Goal: Task Accomplishment & Management: Complete application form

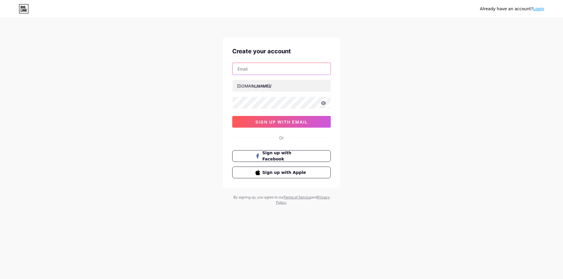
click at [268, 74] on input "text" at bounding box center [282, 69] width 98 height 12
type input "[DOMAIN_NAME][EMAIL_ADDRESS][DOMAIN_NAME]"
click at [261, 88] on input "text" at bounding box center [282, 86] width 98 height 12
type input "futurestyleq"
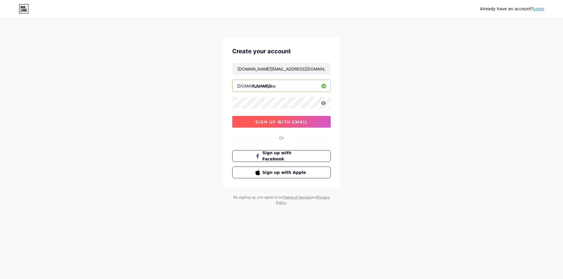
click at [319, 127] on button "sign up with email" at bounding box center [281, 122] width 99 height 12
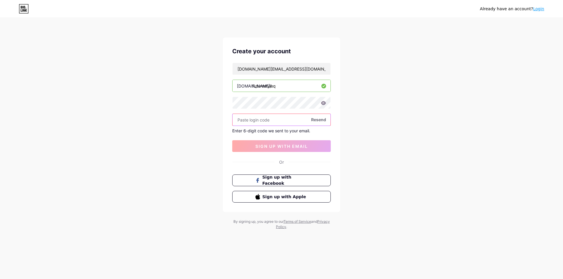
paste input "130180"
type input "130180"
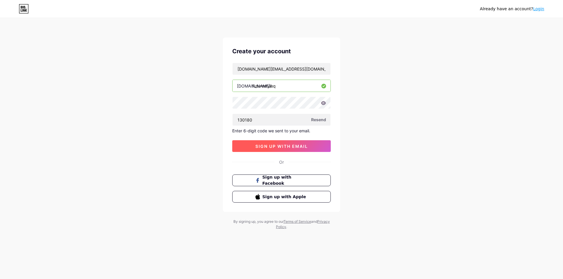
click at [276, 143] on button "sign up with email" at bounding box center [281, 146] width 99 height 12
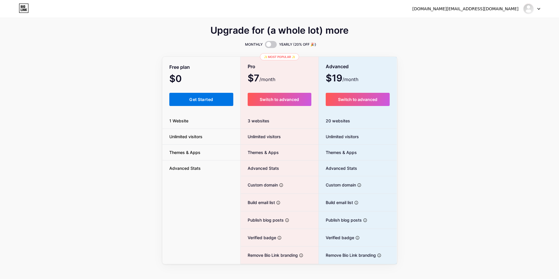
click at [191, 99] on span "Get Started" at bounding box center [201, 99] width 24 height 5
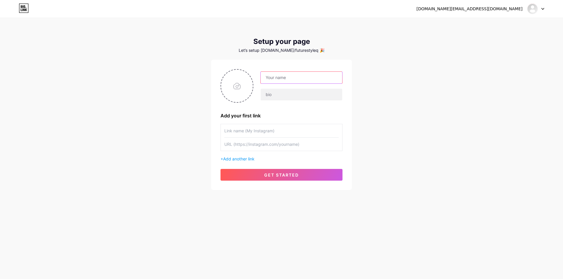
click at [303, 79] on input "text" at bounding box center [302, 78] width 82 height 12
type input "[DOMAIN_NAME][EMAIL_ADDRESS][DOMAIN_NAME]"
click at [286, 94] on input "text" at bounding box center [302, 95] width 82 height 12
click at [246, 135] on input "text" at bounding box center [281, 130] width 114 height 13
click at [271, 91] on input "text" at bounding box center [302, 95] width 82 height 12
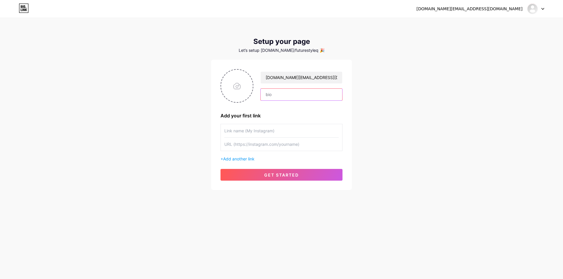
paste input "Elegant Floral Perfume for Women in [GEOGRAPHIC_DATA] is a celebration of femin…"
type input "Elegant Floral Perfume for Women in [GEOGRAPHIC_DATA] is a celebration of femin…"
click at [264, 131] on input "text" at bounding box center [281, 130] width 114 height 13
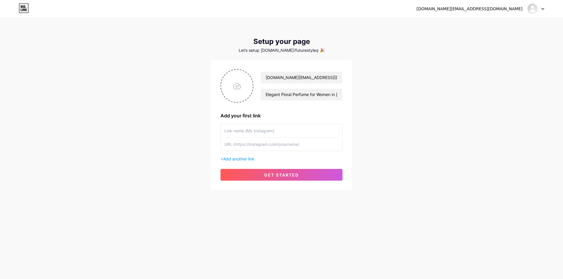
paste input "Elegant Floral Perfume for Women In [GEOGRAPHIC_DATA]"
type input "Elegant Floral Perfume for Women In [GEOGRAPHIC_DATA]"
click at [252, 145] on input "text" at bounding box center [281, 144] width 114 height 13
paste input "[URL][DOMAIN_NAME][PERSON_NAME]"
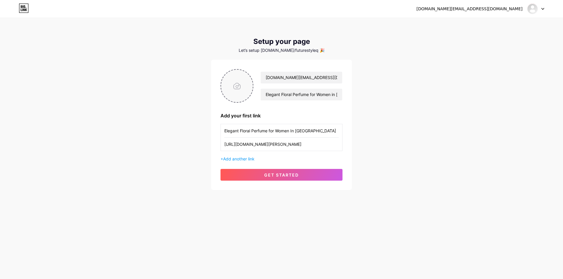
type input "[URL][DOMAIN_NAME][PERSON_NAME]"
click at [237, 86] on input "file" at bounding box center [237, 86] width 32 height 33
type input "C:\fakepath\Screenshot [DATE] 173325.jpg"
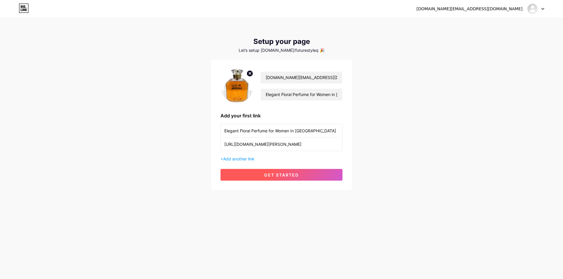
click at [292, 175] on span "get started" at bounding box center [281, 175] width 35 height 5
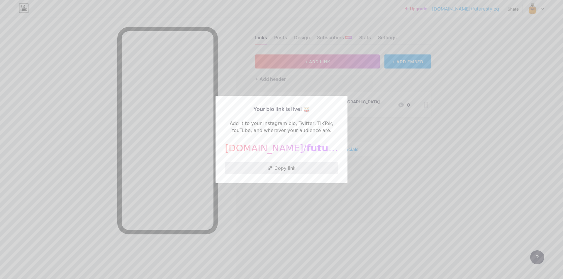
click at [291, 165] on button "Copy link" at bounding box center [281, 168] width 113 height 12
